Goal: Navigation & Orientation: Go to known website

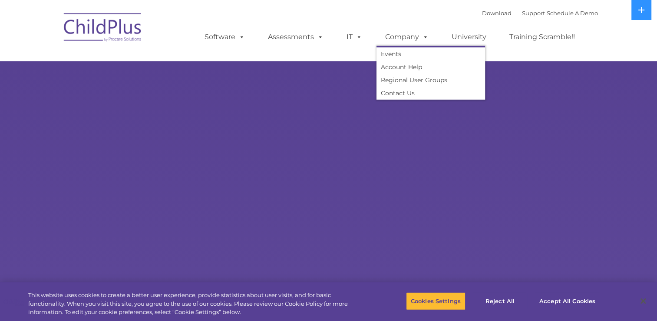
select select "MEDIUM"
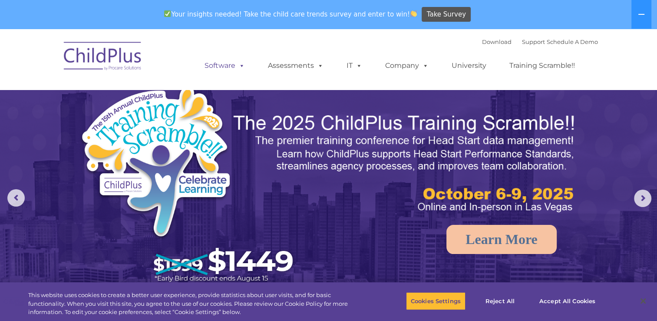
click at [222, 66] on link "Software" at bounding box center [225, 65] width 58 height 17
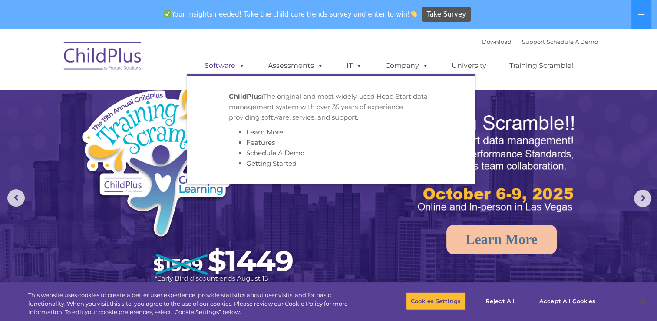
click at [222, 66] on link "Software" at bounding box center [225, 65] width 58 height 17
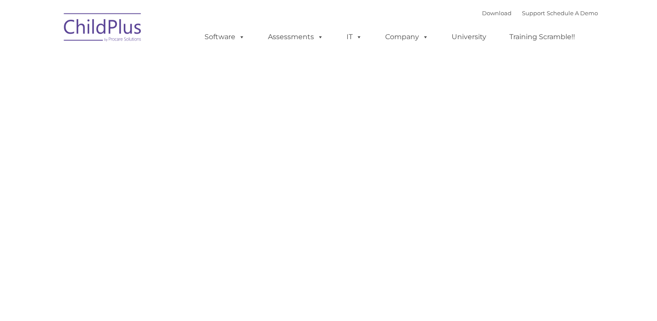
type input ""
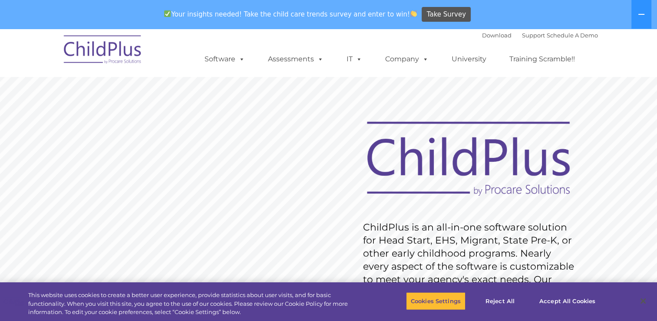
drag, startPoint x: 0, startPoint y: 1, endPoint x: 28, endPoint y: 72, distance: 76.5
click at [28, 72] on nav "Download Support | Schedule A Demo  MENU MENU Software ChildPlus: The original…" at bounding box center [328, 53] width 657 height 48
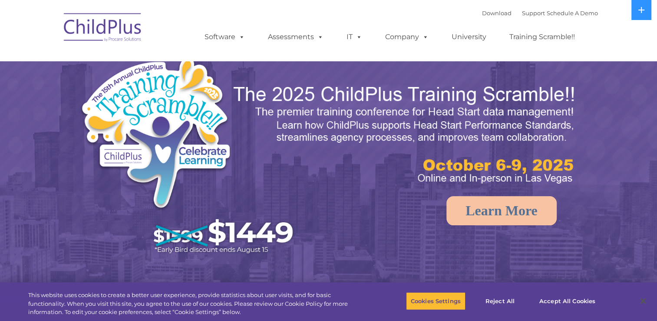
select select "MEDIUM"
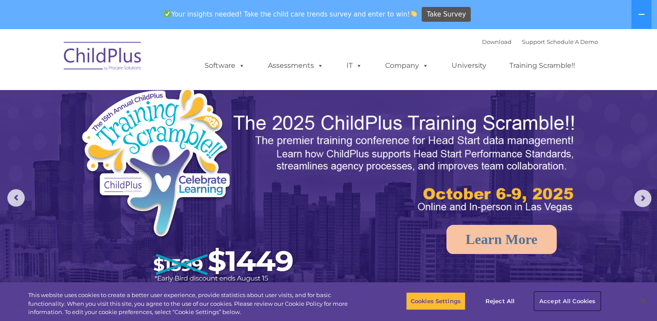
click at [571, 299] on button "Accept All Cookies" at bounding box center [568, 301] width 66 height 18
